Goal: Task Accomplishment & Management: Use online tool/utility

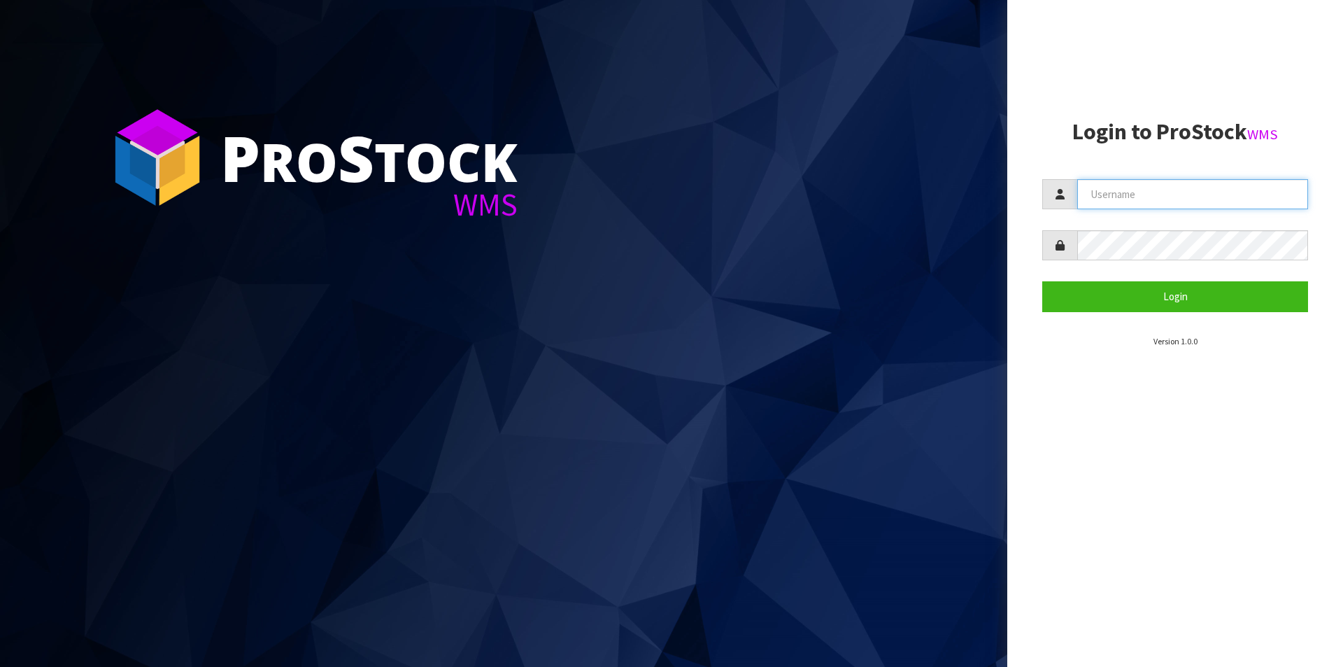
click at [1115, 190] on input "text" at bounding box center [1192, 194] width 231 height 30
type input "[PERSON_NAME][EMAIL_ADDRESS][DOMAIN_NAME]"
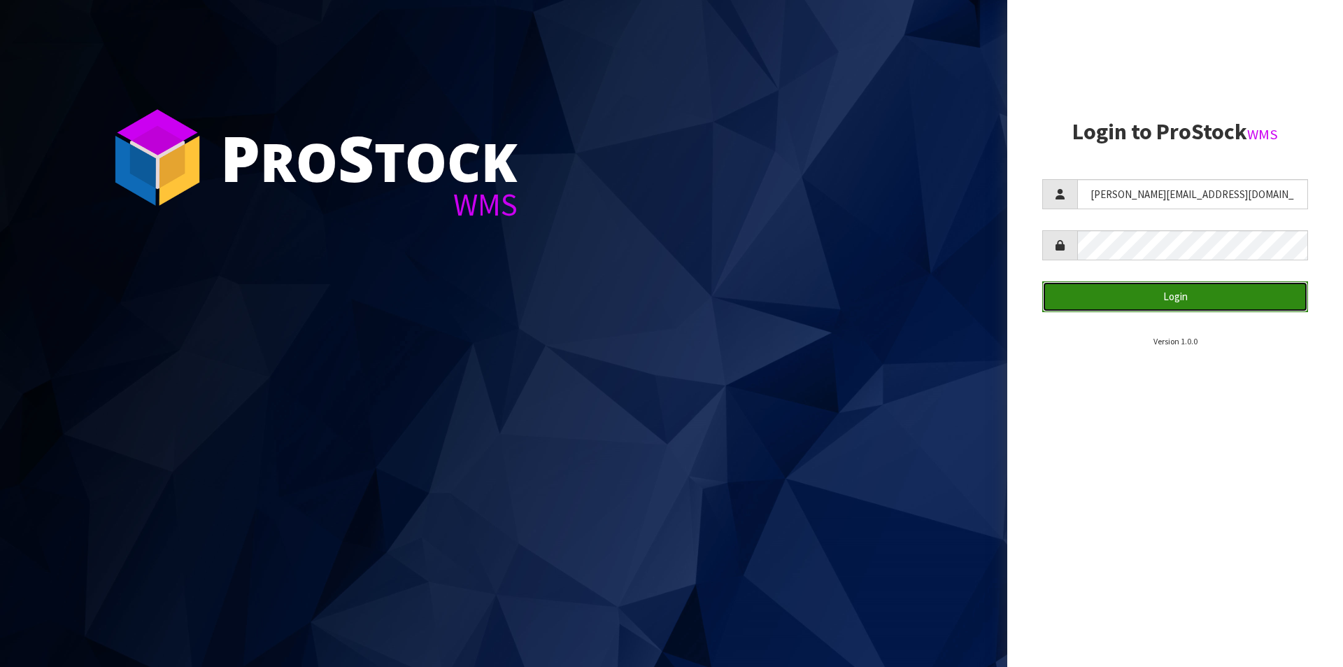
click at [1122, 303] on button "Login" at bounding box center [1175, 296] width 266 height 30
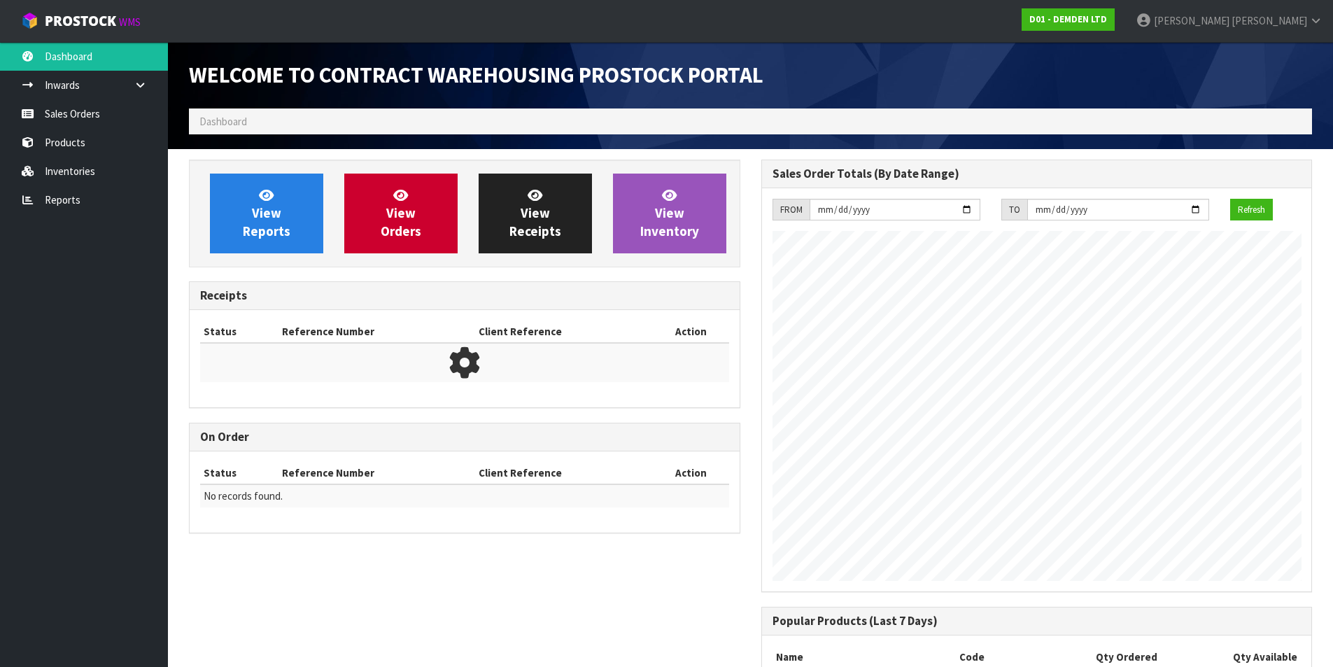
scroll to position [595, 572]
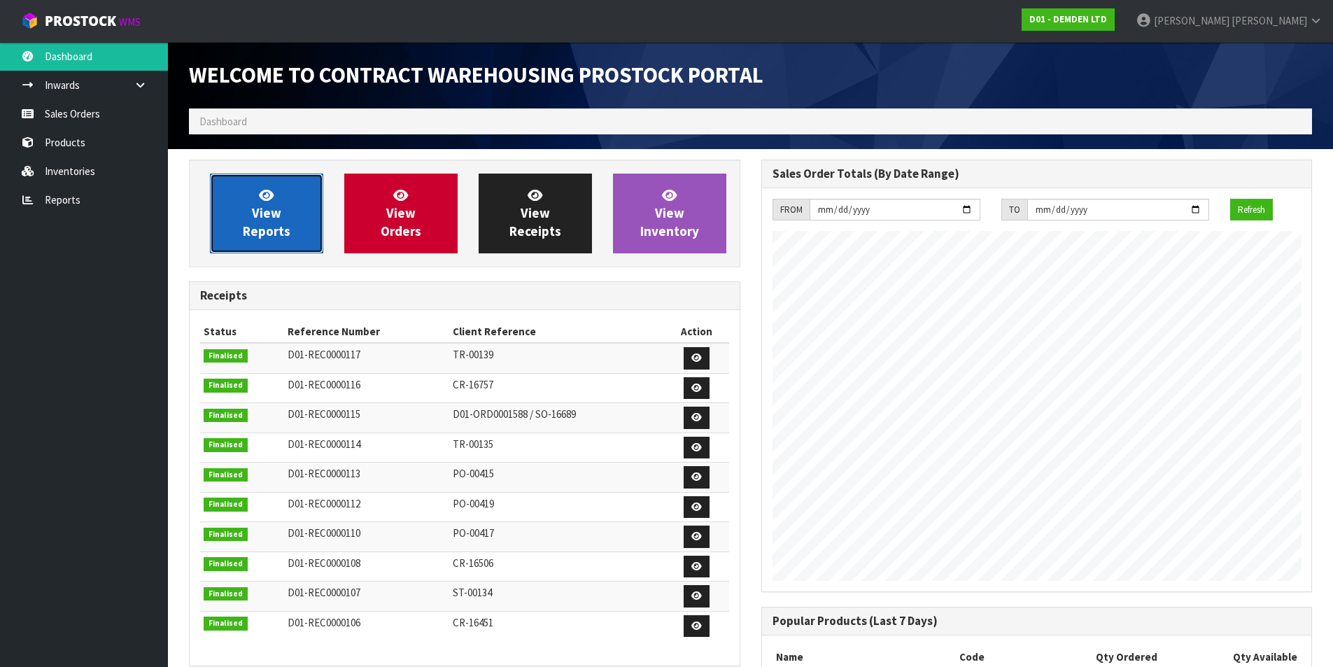
click at [273, 203] on span "View Reports" at bounding box center [267, 213] width 48 height 52
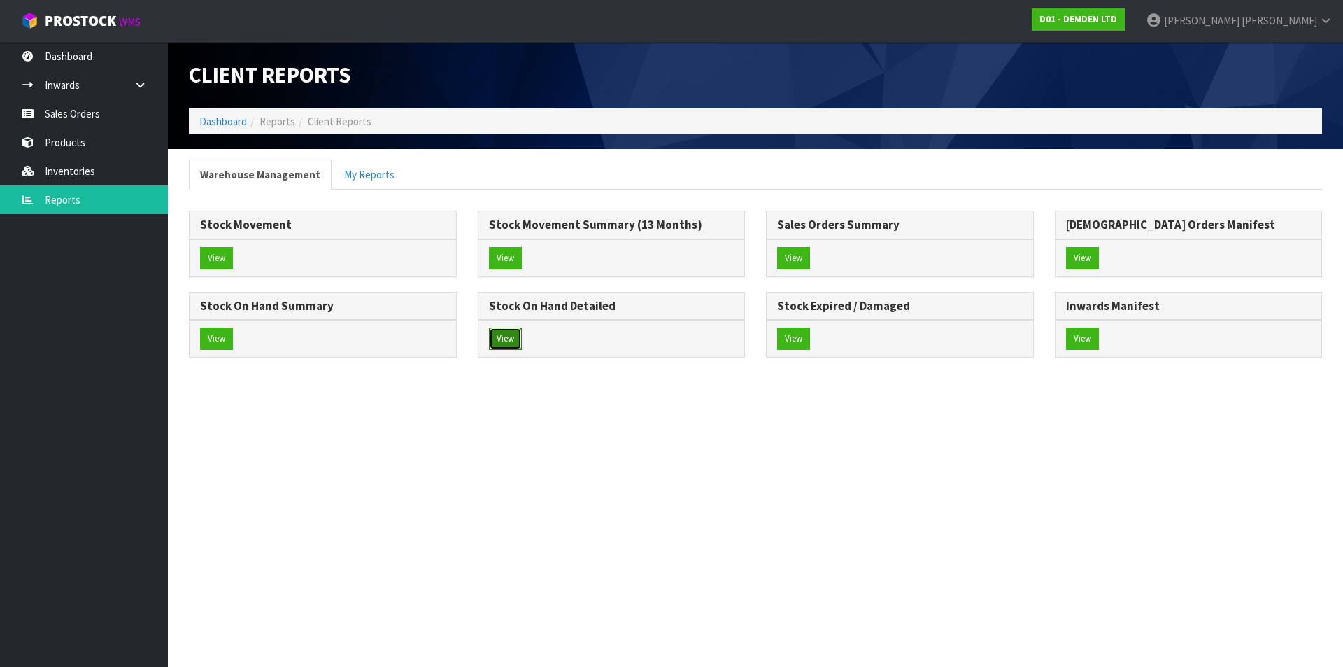
click at [500, 338] on button "View" at bounding box center [505, 338] width 33 height 22
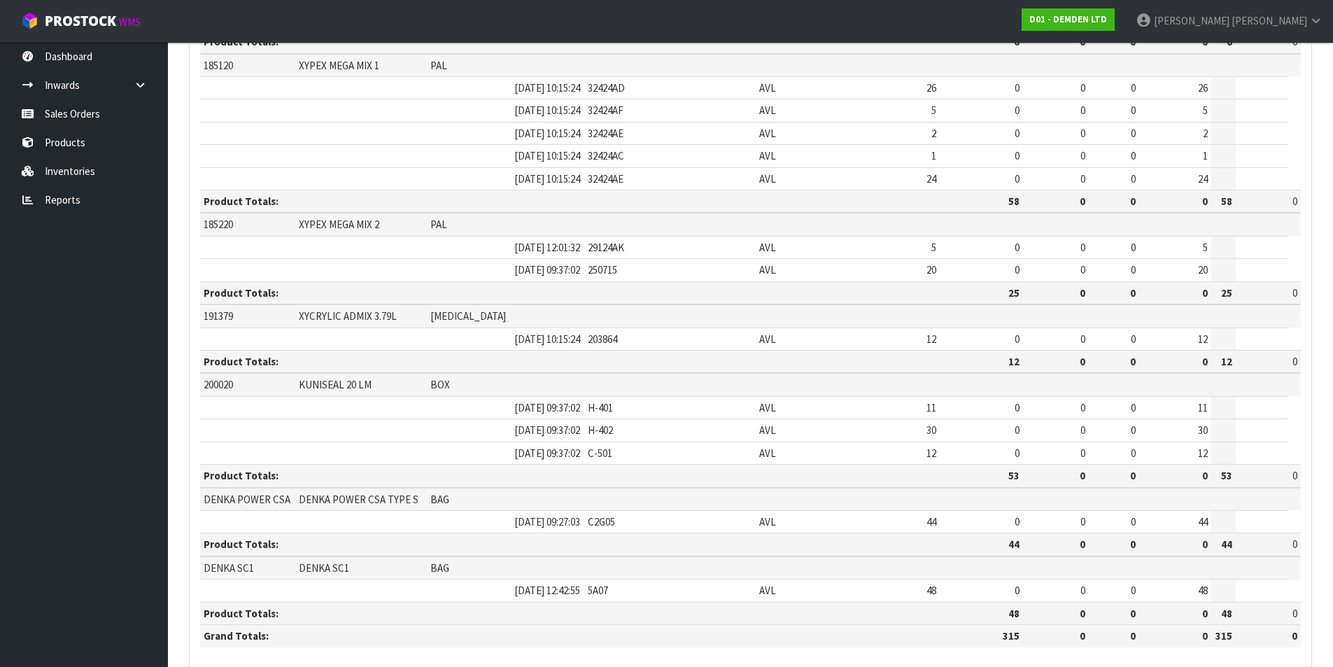
scroll to position [651, 0]
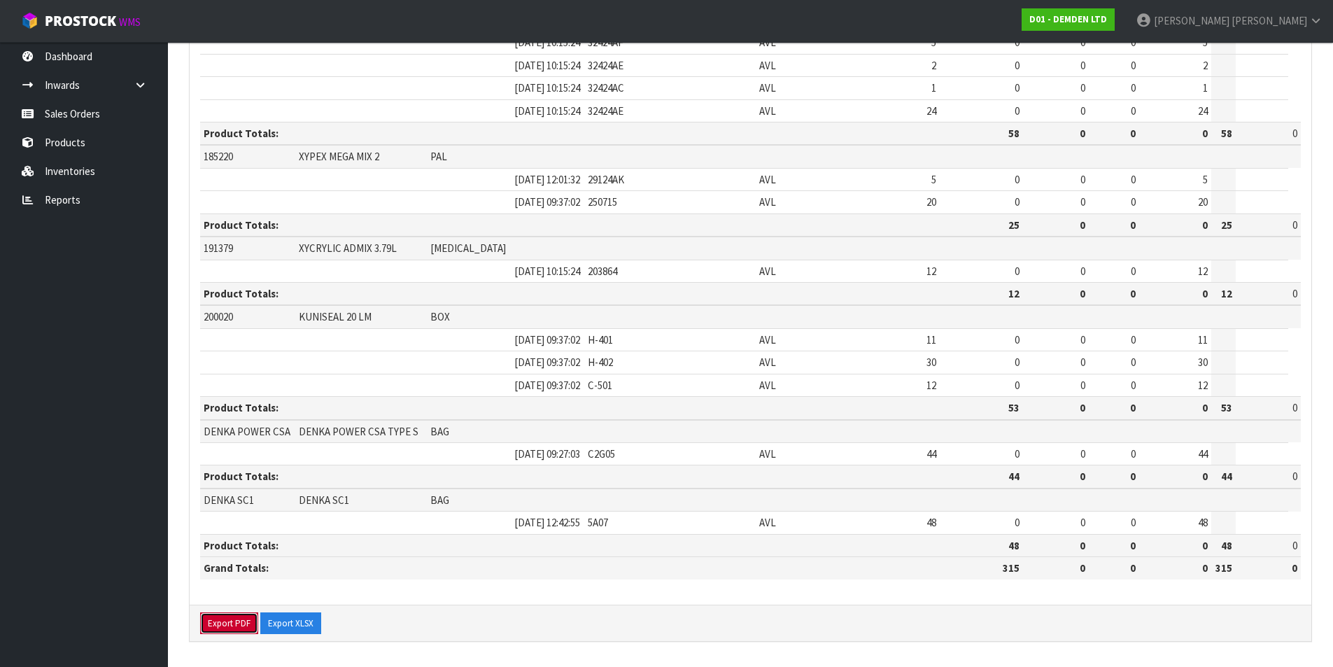
click at [230, 623] on button "Export PDF" at bounding box center [229, 623] width 58 height 22
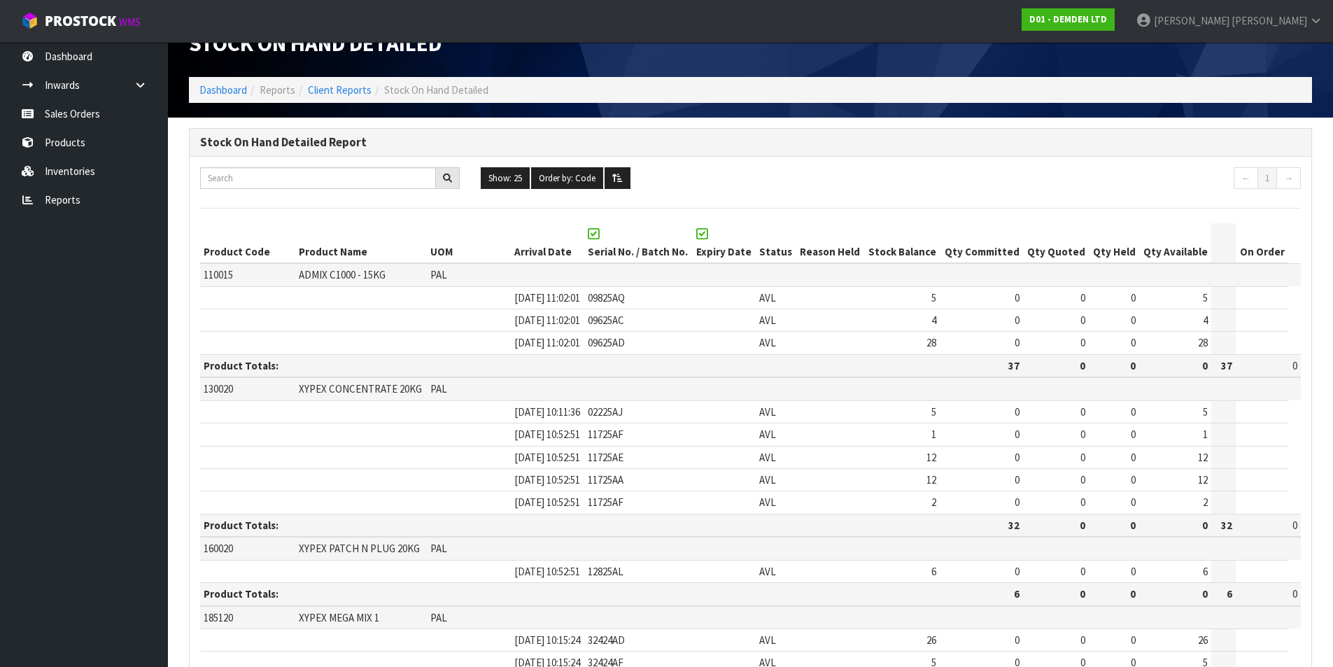
scroll to position [0, 0]
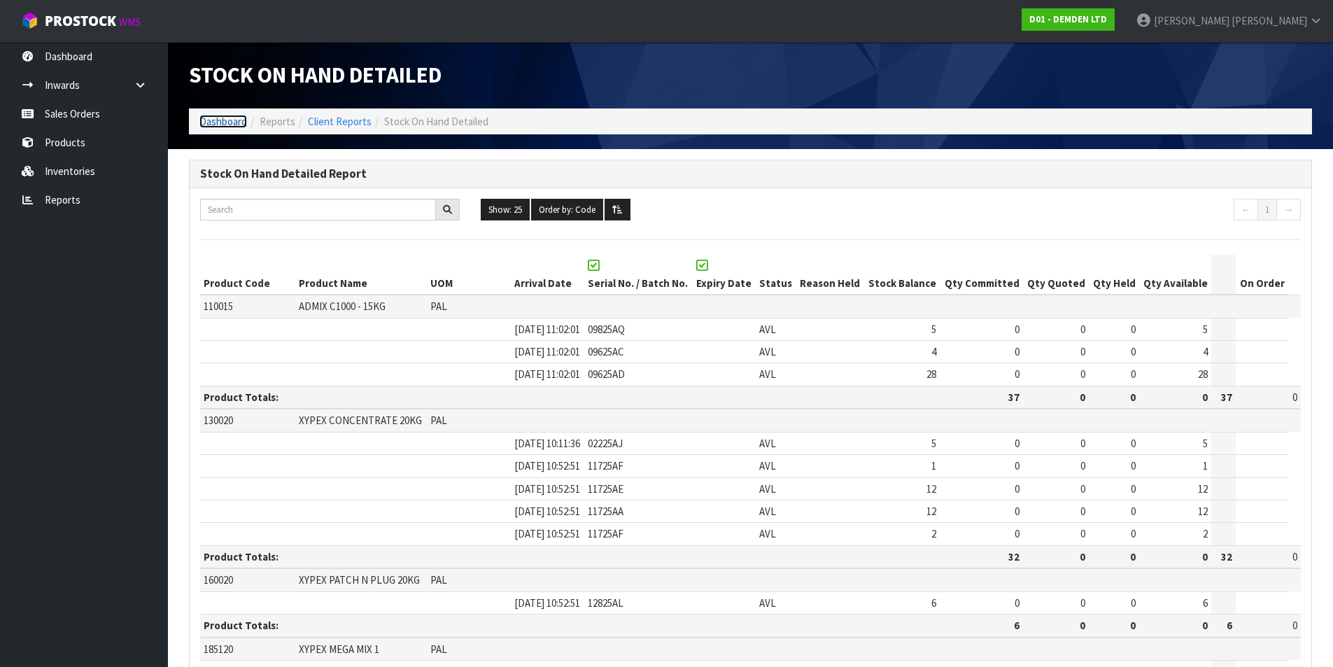
click at [206, 122] on link "Dashboard" at bounding box center [223, 121] width 48 height 13
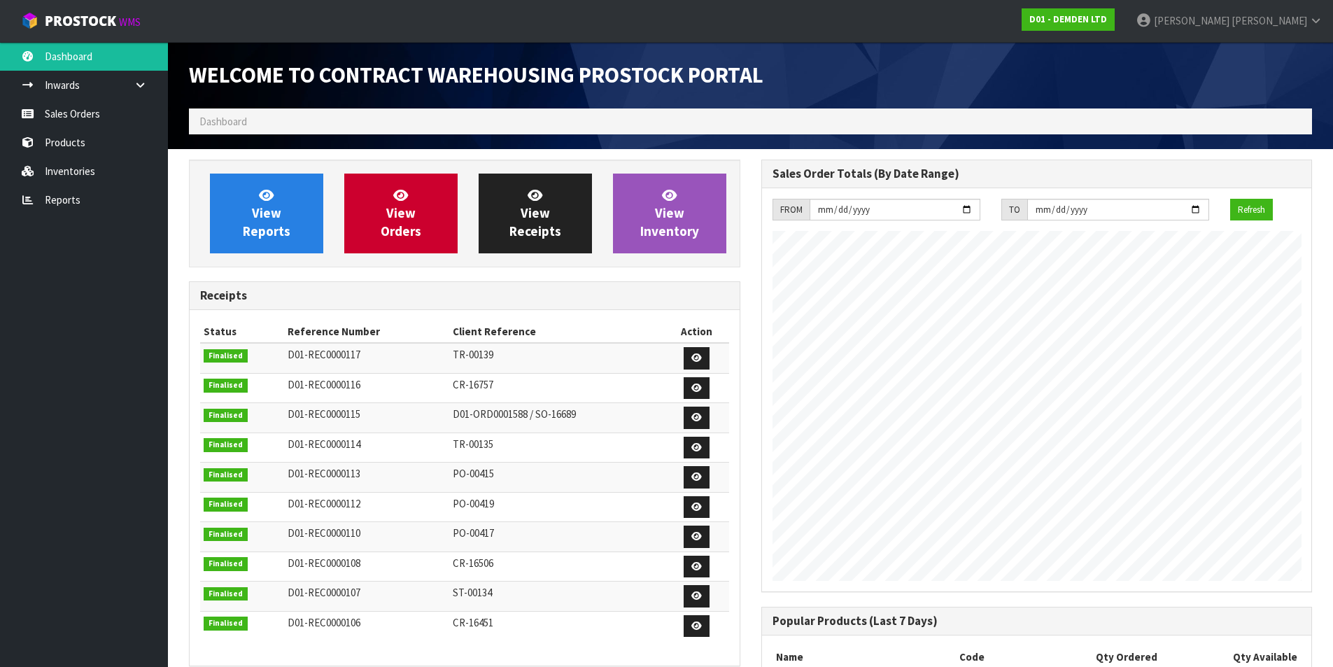
scroll to position [595, 572]
